Goal: Task Accomplishment & Management: Use online tool/utility

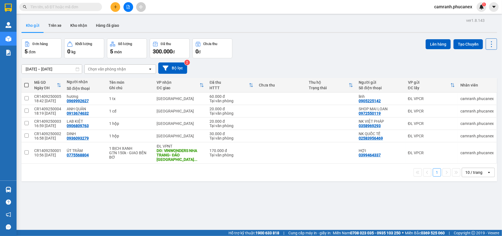
click at [27, 86] on span at bounding box center [26, 85] width 4 height 4
click at [26, 82] on input "checkbox" at bounding box center [26, 82] width 0 height 0
checkbox input "true"
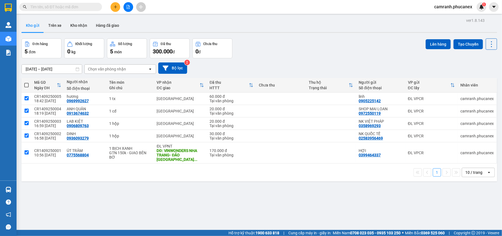
checkbox input "true"
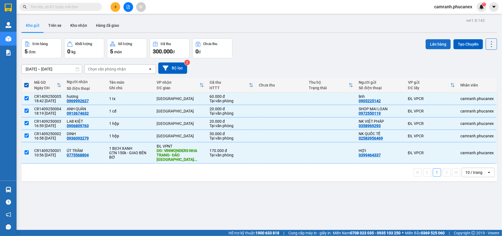
click at [430, 45] on button "Lên hàng" at bounding box center [438, 44] width 25 height 10
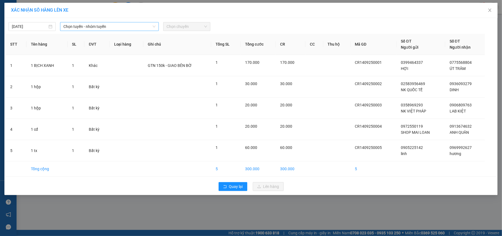
click at [114, 23] on span "Chọn tuyến - nhóm tuyến" at bounding box center [109, 26] width 92 height 8
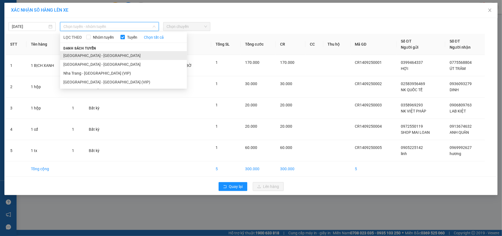
click at [90, 55] on li "Nha Trang - Sài Gòn" at bounding box center [123, 55] width 127 height 9
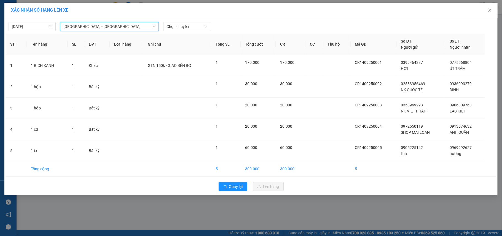
click at [120, 28] on span "Nha Trang - Sài Gòn" at bounding box center [109, 26] width 92 height 8
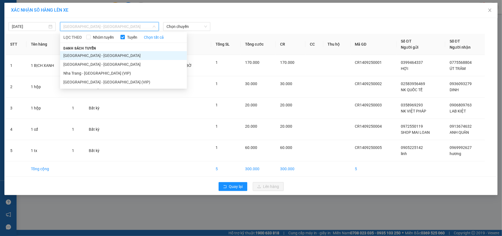
click at [94, 57] on li "Nha Trang - Sài Gòn" at bounding box center [123, 55] width 127 height 9
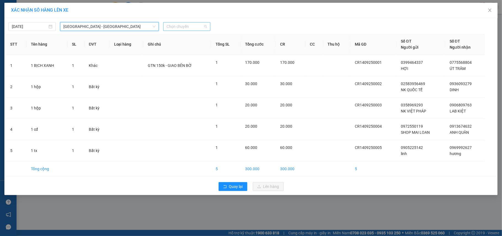
click at [200, 30] on span "Chọn chuyến" at bounding box center [187, 26] width 41 height 8
click at [124, 28] on span "Nha Trang - Sài Gòn" at bounding box center [109, 26] width 92 height 8
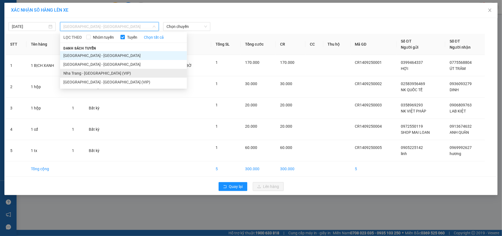
click at [88, 72] on li "Nha Trang - Sài Gòn (VIP)" at bounding box center [123, 73] width 127 height 9
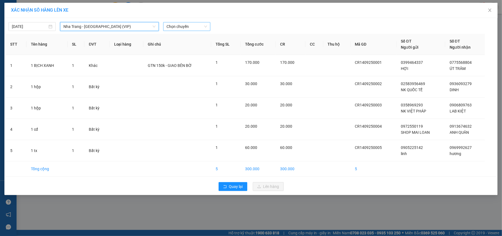
click at [197, 27] on span "Chọn chuyến" at bounding box center [187, 26] width 41 height 8
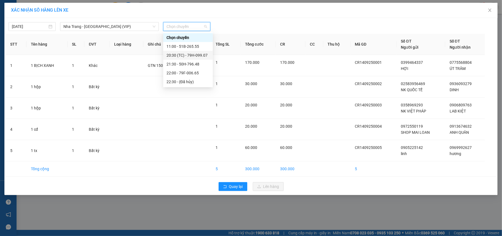
click at [184, 56] on div "20:30 (TC) - 79H-099.07" at bounding box center [188, 55] width 43 height 6
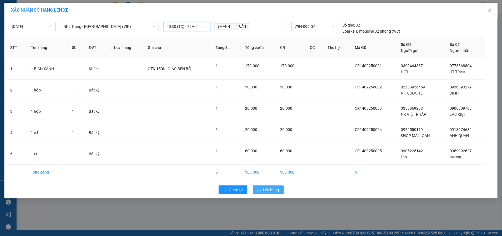
click at [270, 191] on span "Lên hàng" at bounding box center [272, 190] width 16 height 6
